Goal: Information Seeking & Learning: Learn about a topic

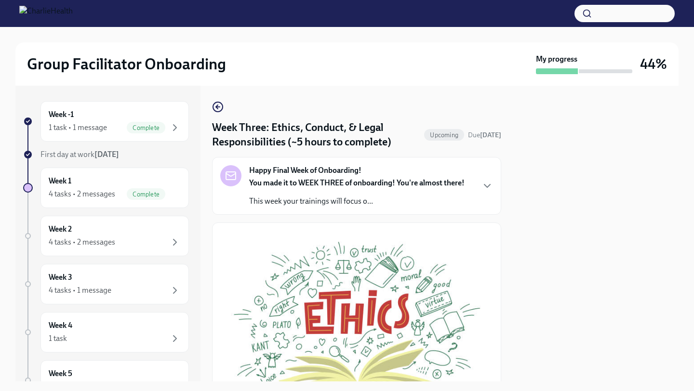
scroll to position [289, 0]
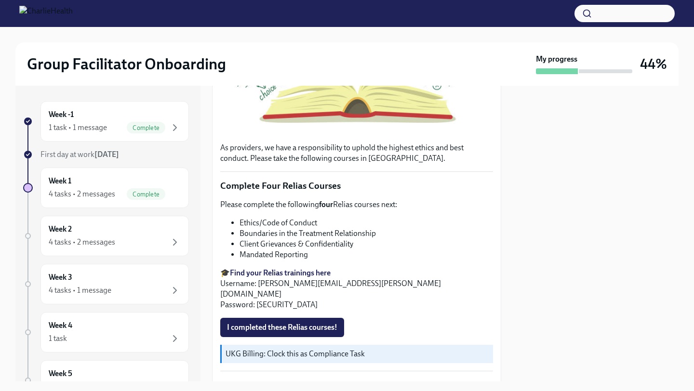
click at [583, 230] on div at bounding box center [596, 234] width 166 height 296
click at [441, 253] on li "Mandated Reporting" at bounding box center [367, 255] width 254 height 11
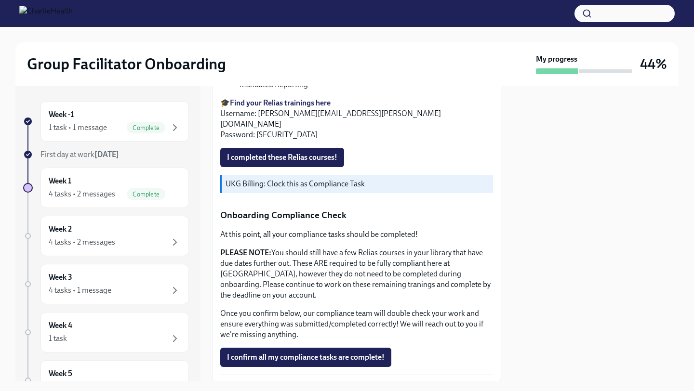
scroll to position [481, 0]
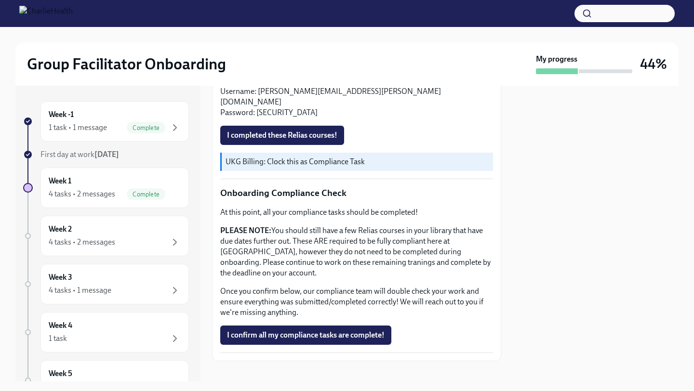
click at [515, 146] on div at bounding box center [596, 234] width 166 height 296
click at [82, 238] on div "4 tasks • 2 messages" at bounding box center [82, 242] width 67 height 11
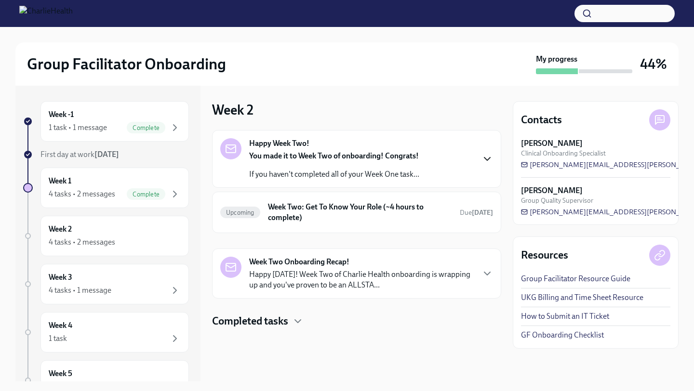
click at [489, 157] on icon "button" at bounding box center [487, 159] width 12 height 12
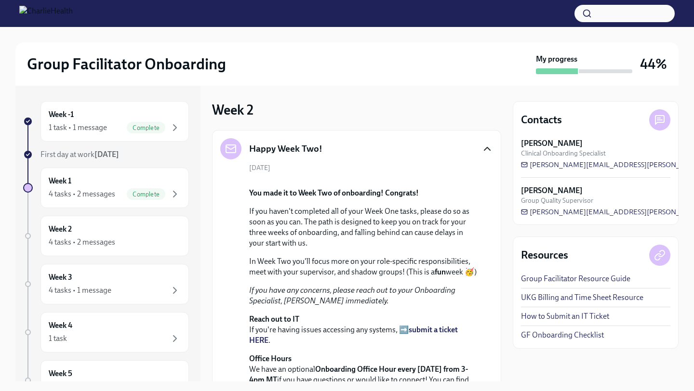
click at [493, 206] on div "[DATE] You made it to Week Two of onboarding! Congrats! If you haven't complete…" at bounding box center [356, 279] width 273 height 233
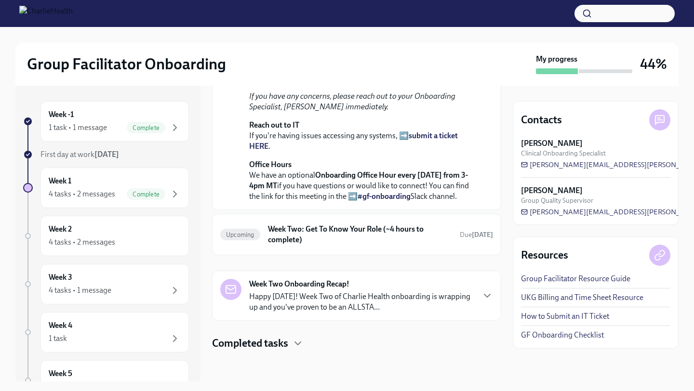
scroll to position [297, 0]
click at [334, 229] on h6 "Week Two: Get To Know Your Role (~4 hours to complete)" at bounding box center [360, 234] width 184 height 21
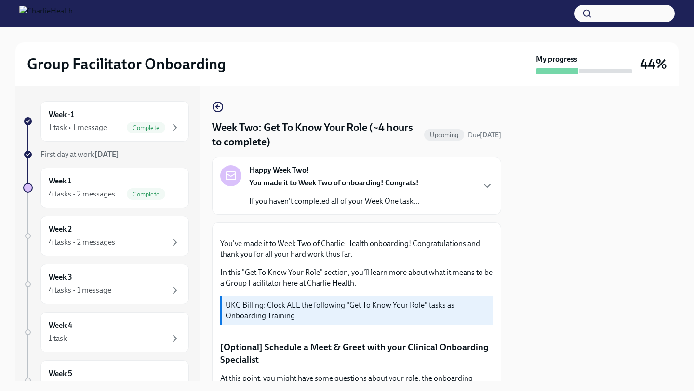
click at [515, 217] on div at bounding box center [596, 234] width 166 height 296
click at [504, 219] on div "Week -1 1 task • 1 message Complete First day at work [DATE] Week 1 4 tasks • 2…" at bounding box center [346, 234] width 663 height 296
click at [481, 231] on button "Zoom image" at bounding box center [356, 231] width 273 height 0
click at [521, 262] on div at bounding box center [596, 234] width 166 height 296
click at [488, 190] on icon "button" at bounding box center [487, 186] width 12 height 12
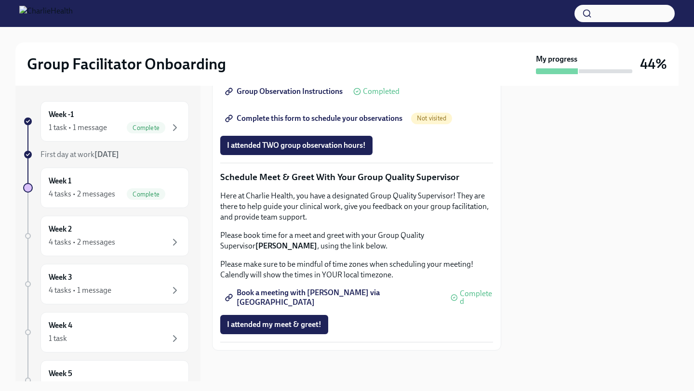
scroll to position [1229, 0]
click at [176, 240] on icon "button" at bounding box center [175, 243] width 12 height 12
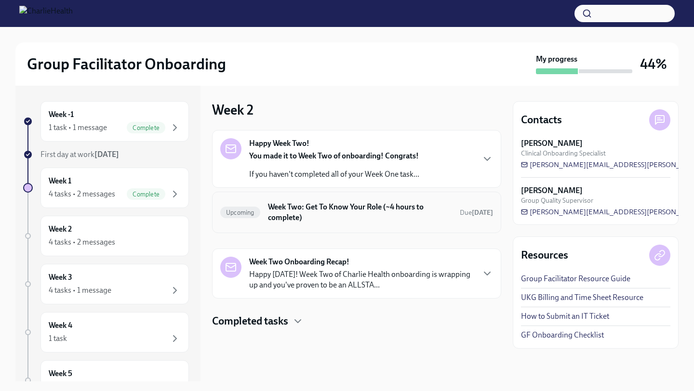
click at [416, 212] on h6 "Week Two: Get To Know Your Role (~4 hours to complete)" at bounding box center [360, 212] width 184 height 21
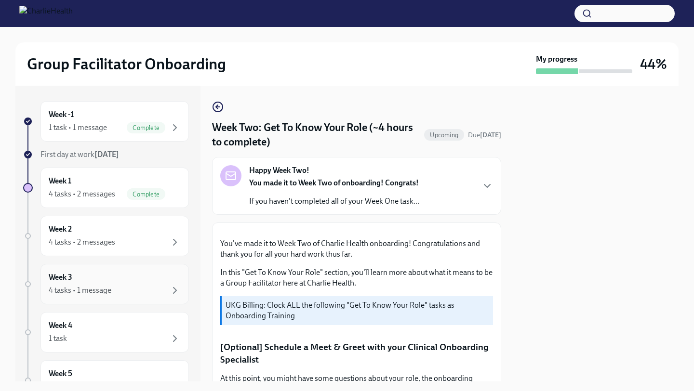
click at [140, 286] on div "4 tasks • 1 message" at bounding box center [115, 291] width 132 height 12
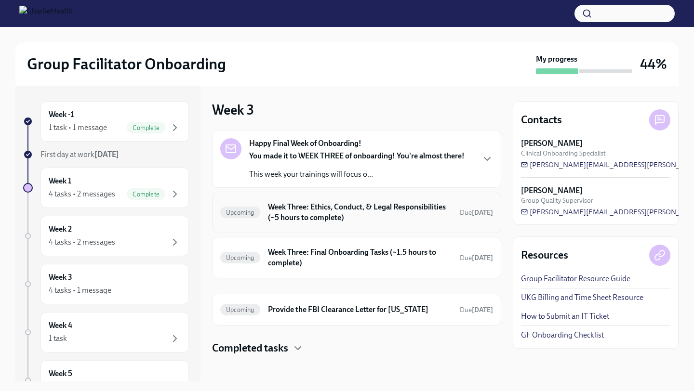
click at [315, 220] on h6 "Week Three: Ethics, Conduct, & Legal Responsibilities (~5 hours to complete)" at bounding box center [360, 212] width 184 height 21
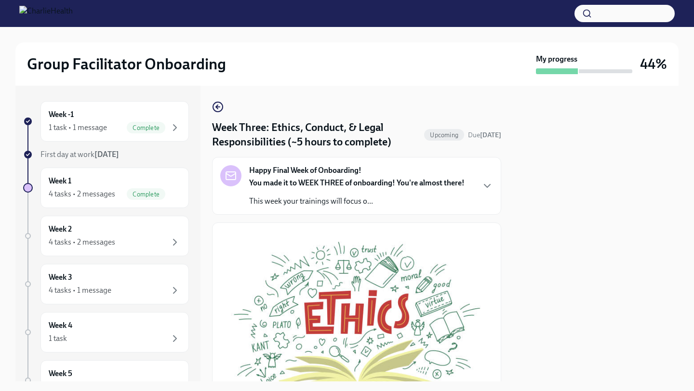
click at [375, 190] on div "You made it to WEEK THREE of onboarding! You're almost there! This week your tr…" at bounding box center [356, 192] width 215 height 29
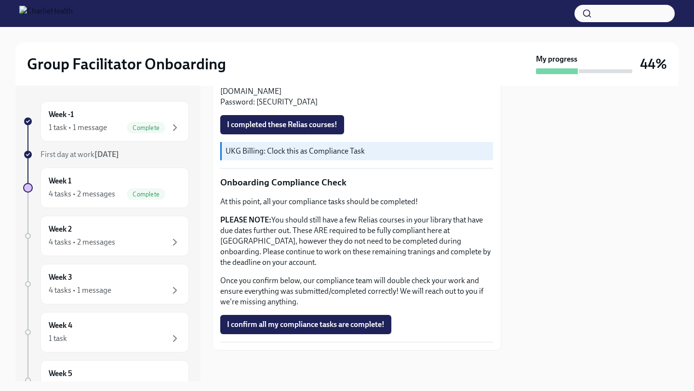
scroll to position [848, 0]
click at [162, 332] on div "Week 4 1 task" at bounding box center [115, 333] width 132 height 24
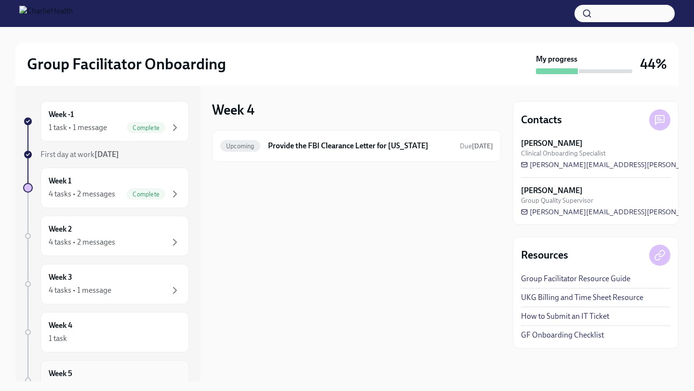
click at [138, 376] on div "Week 5 1 task" at bounding box center [115, 381] width 132 height 24
click at [139, 334] on div "1 task" at bounding box center [115, 339] width 132 height 12
click at [151, 283] on div "Week 3 4 tasks • 1 message" at bounding box center [115, 284] width 132 height 24
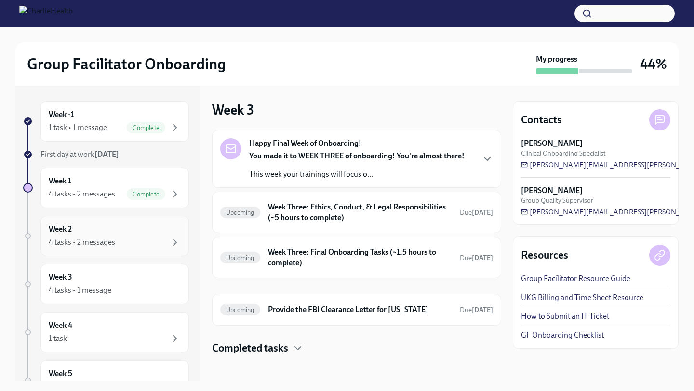
click at [151, 234] on div "Week 2 4 tasks • 2 messages" at bounding box center [115, 236] width 132 height 24
